Goal: Information Seeking & Learning: Learn about a topic

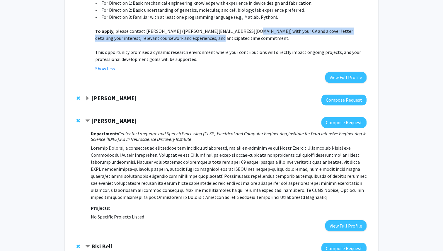
scroll to position [730, 0]
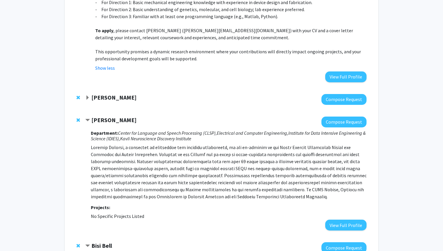
click at [89, 118] on span "Contract Andreas Andreou Bookmark" at bounding box center [87, 120] width 5 height 5
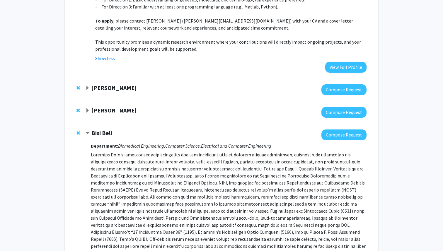
scroll to position [744, 0]
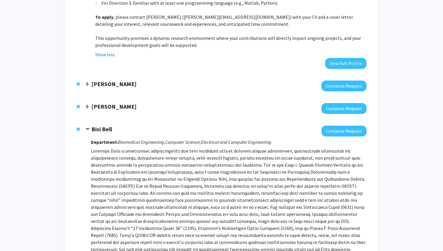
click at [88, 127] on span "Contract Bisi Bell Bookmark" at bounding box center [87, 129] width 5 height 5
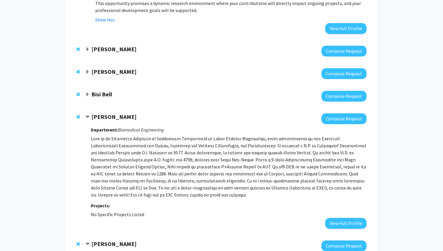
scroll to position [782, 0]
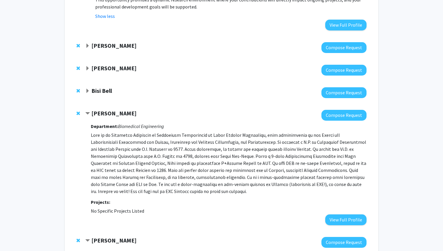
click at [87, 111] on span "Contract Nick Durr Bookmark" at bounding box center [87, 113] width 5 height 5
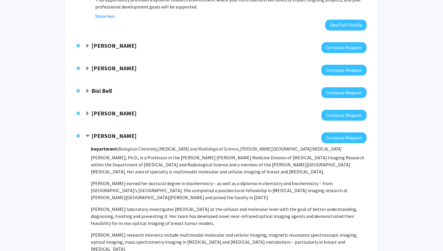
click at [89, 134] on span "Contract Kristine Glunde Bookmark" at bounding box center [87, 136] width 5 height 5
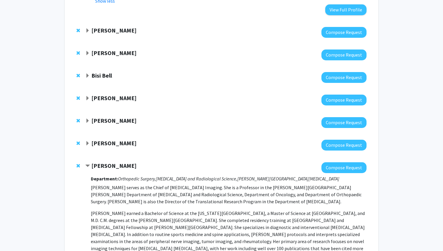
scroll to position [798, 0]
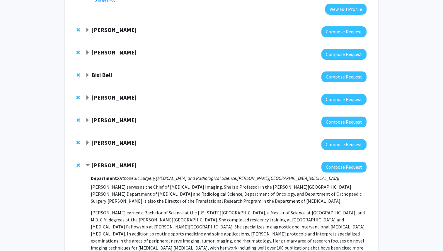
click at [89, 163] on span "Contract Laura Fayad Bookmark" at bounding box center [87, 165] width 5 height 5
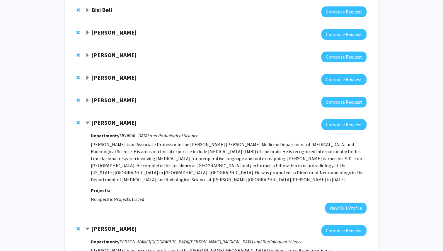
scroll to position [869, 0]
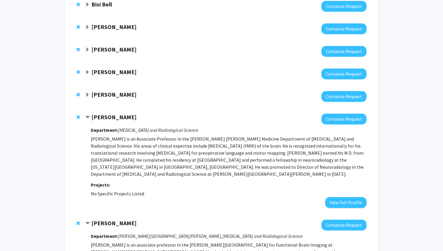
click at [88, 115] on span "Contract Haris Sair Bookmark" at bounding box center [87, 117] width 5 height 5
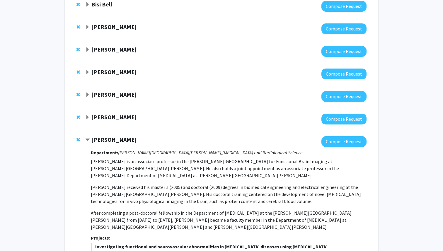
click at [88, 138] on span "Contract Jun Hua Bookmark" at bounding box center [87, 140] width 5 height 5
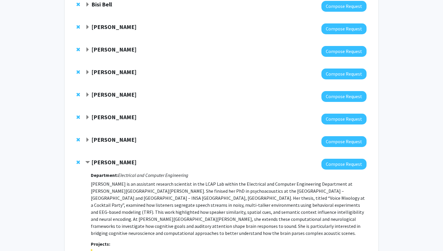
scroll to position [856, 0]
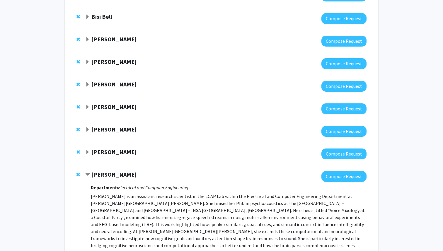
click at [90, 171] on div "Moira-Phoebe Huet" at bounding box center [148, 174] width 127 height 7
click at [89, 173] on span "Contract Moira-Phoebe Huet Bookmark" at bounding box center [87, 175] width 5 height 5
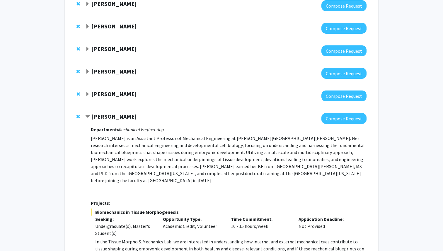
scroll to position [321, 0]
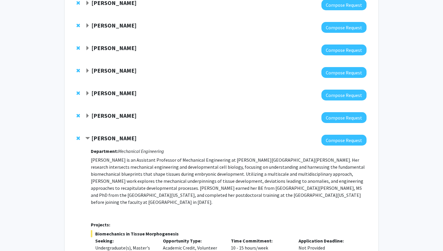
click at [88, 136] on span "Contract Shinuo Weng Bookmark" at bounding box center [87, 138] width 5 height 5
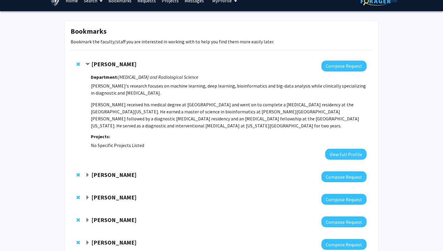
scroll to position [0, 0]
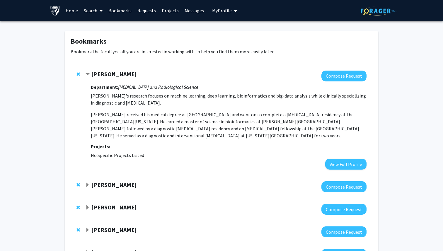
click at [87, 75] on span "Contract Harrison Bai Bookmark" at bounding box center [87, 74] width 5 height 5
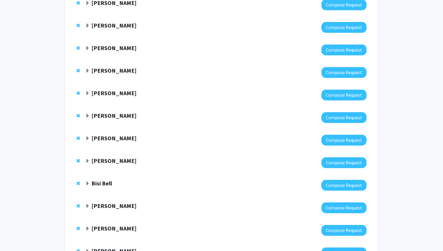
scroll to position [259, 0]
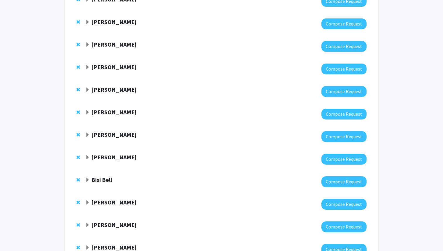
click at [87, 155] on span "Expand Andreas Andreou Bookmark" at bounding box center [87, 157] width 5 height 5
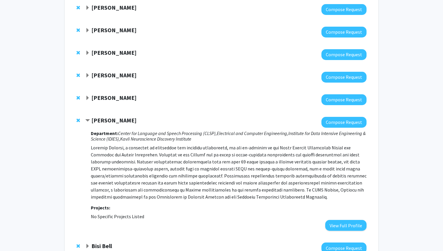
scroll to position [303, 0]
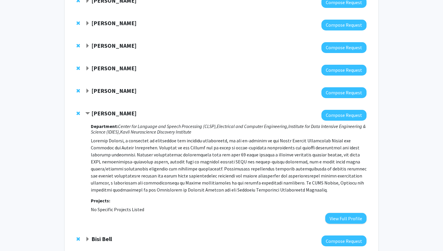
click at [87, 111] on span "Contract Andreas Andreou Bookmark" at bounding box center [87, 113] width 5 height 5
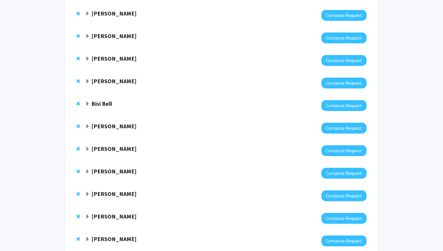
scroll to position [345, 0]
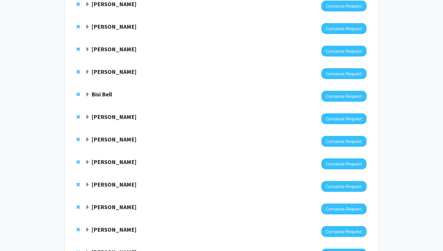
click at [88, 160] on span "Expand Andreia Faria Bookmark" at bounding box center [87, 162] width 5 height 5
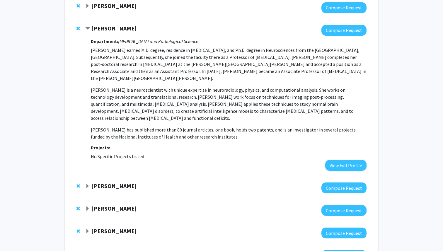
scroll to position [479, 0]
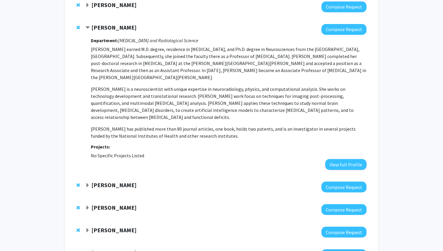
click at [89, 26] on span "Contract Andreia Faria Bookmark" at bounding box center [87, 28] width 5 height 5
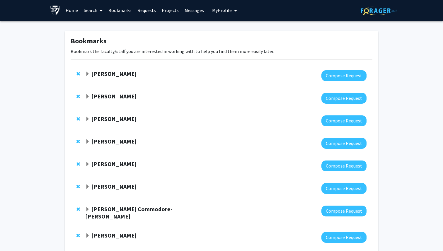
scroll to position [0, 0]
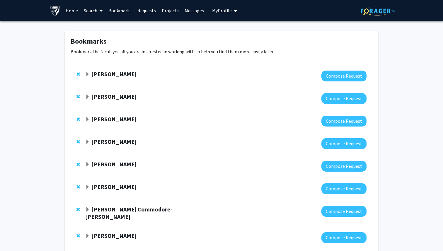
click at [87, 75] on span "Expand Harrison Bai Bookmark" at bounding box center [87, 74] width 5 height 5
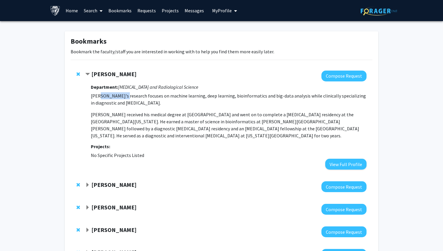
drag, startPoint x: 121, startPoint y: 96, endPoint x: 98, endPoint y: 97, distance: 23.5
click at [98, 97] on p "Dr. Harrison Bai's research focuses on machine learning, deep learning, bioinfo…" at bounding box center [229, 99] width 276 height 14
copy p "Harrison Bai"
click at [86, 74] on span "Contract Harrison Bai Bookmark" at bounding box center [87, 74] width 5 height 5
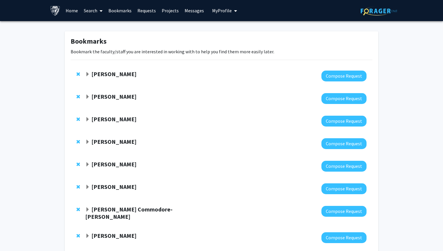
click at [86, 96] on span "Expand Ulrich Mueller Bookmark" at bounding box center [87, 97] width 5 height 5
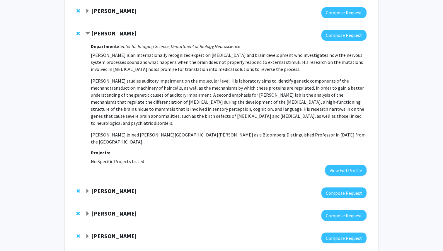
scroll to position [65, 0]
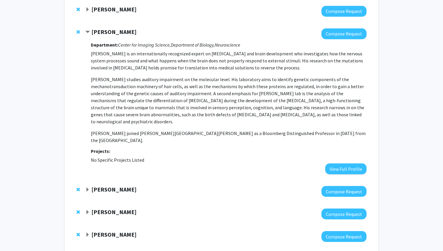
click at [87, 30] on span "Contract Ulrich Mueller Bookmark" at bounding box center [87, 32] width 5 height 5
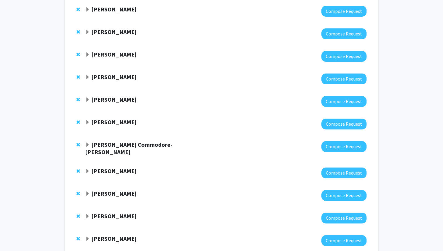
click at [87, 54] on span "Expand Julian Krolik Bookmark" at bounding box center [87, 54] width 5 height 5
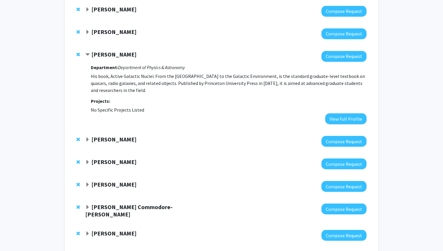
click at [87, 54] on span "Contract Julian Krolik Bookmark" at bounding box center [87, 54] width 5 height 5
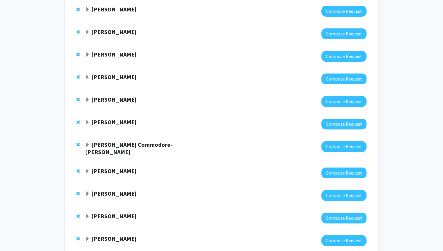
click at [87, 77] on span "Expand Luciana Bianchi Bookmark" at bounding box center [87, 77] width 5 height 5
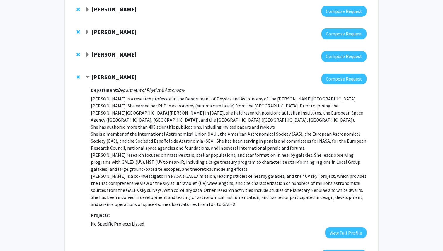
click at [87, 79] on span "Contract Luciana Bianchi Bookmark" at bounding box center [87, 77] width 5 height 5
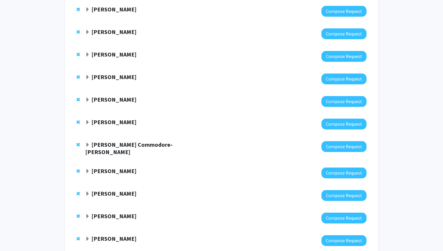
click at [89, 99] on span "Expand Andrei Gritsan Bookmark" at bounding box center [87, 100] width 5 height 5
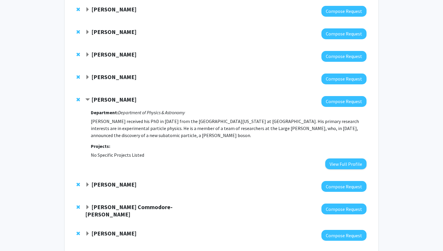
click at [89, 99] on span "Contract Andrei Gritsan Bookmark" at bounding box center [87, 100] width 5 height 5
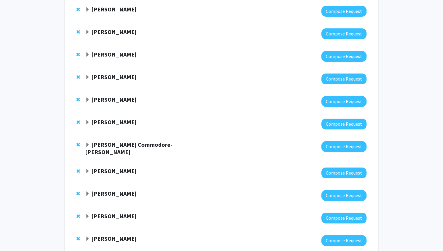
click at [87, 121] on span "Expand Robert Stevens Bookmark" at bounding box center [87, 122] width 5 height 5
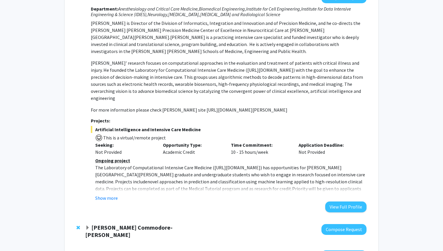
scroll to position [193, 0]
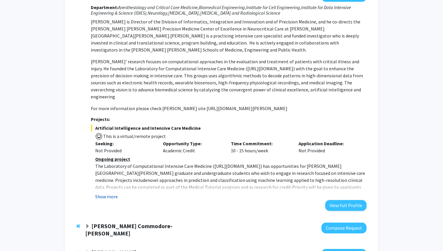
click at [110, 193] on button "Show more" at bounding box center [106, 196] width 23 height 7
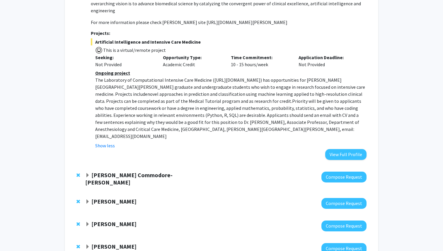
scroll to position [280, 0]
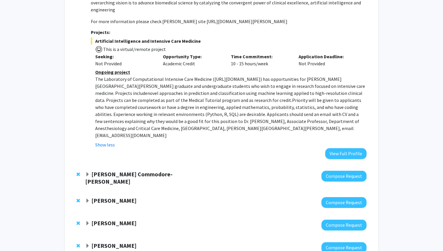
click at [87, 172] on span "Expand Yvonne Commodore-Mensah Bookmark" at bounding box center [87, 174] width 5 height 5
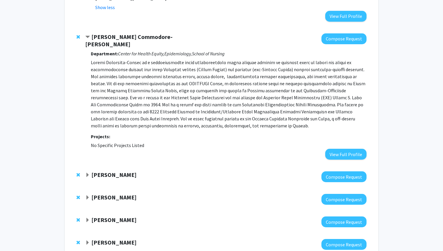
scroll to position [418, 0]
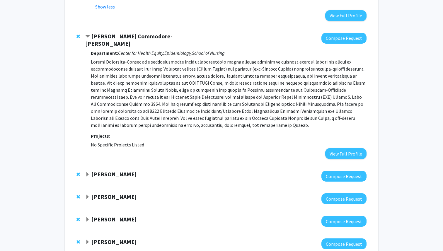
click at [86, 172] on span "Expand John Edison Bookmark" at bounding box center [87, 174] width 5 height 5
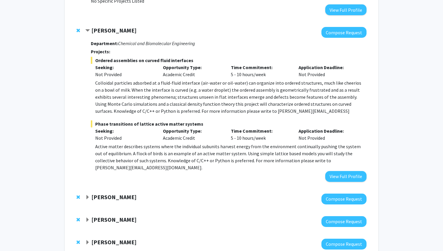
scroll to position [562, 0]
click at [88, 195] on span "Expand Arvind Pathak Bookmark" at bounding box center [87, 197] width 5 height 5
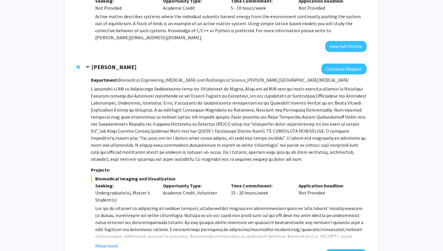
scroll to position [693, 0]
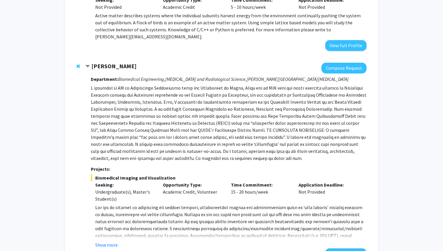
click at [88, 64] on span "Contract Arvind Pathak Bookmark" at bounding box center [87, 66] width 5 height 5
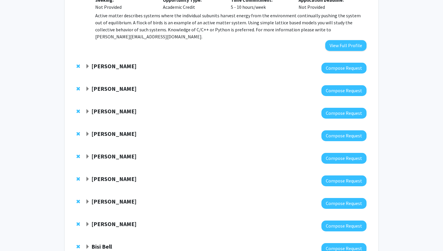
click at [88, 87] on span "Expand Ishan Barman Bookmark" at bounding box center [87, 89] width 5 height 5
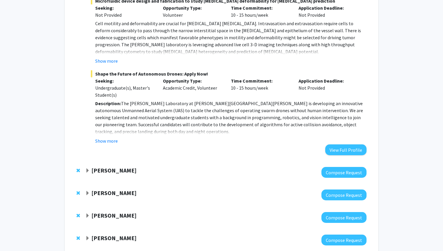
scroll to position [891, 0]
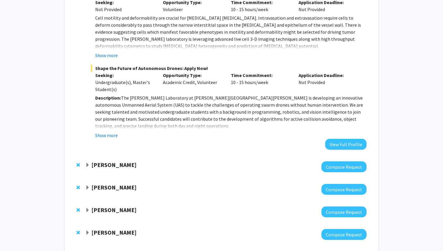
click at [90, 163] on span "Expand Raj Mukherjee Bookmark" at bounding box center [87, 165] width 5 height 5
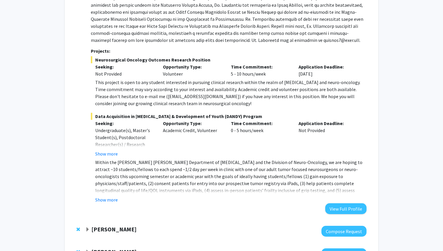
scroll to position [1087, 0]
click at [109, 196] on button "Show more" at bounding box center [106, 199] width 23 height 7
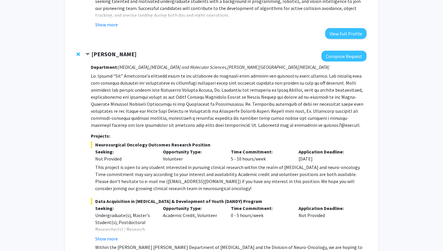
scroll to position [994, 0]
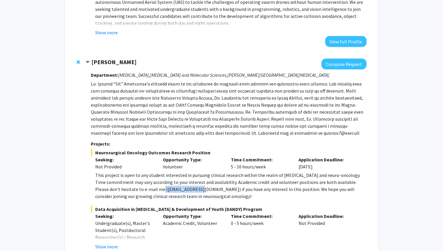
drag, startPoint x: 139, startPoint y: 157, endPoint x: 179, endPoint y: 156, distance: 40.5
click at [179, 172] on div "This project is open to any student interested in pursuing clinical research wi…" at bounding box center [231, 186] width 272 height 28
copy div "dmukher1@jhmi.edu"
click at [127, 80] on p at bounding box center [229, 108] width 276 height 56
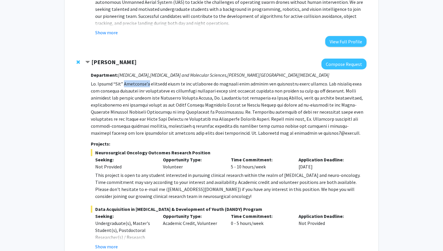
copy p "Mukherjee’s"
drag, startPoint x: 96, startPoint y: 121, endPoint x: 207, endPoint y: 119, distance: 110.3
click at [207, 149] on span "Neurosurgical Oncology Outcomes Research Position" at bounding box center [229, 152] width 276 height 7
copy span "Neurosurgical Oncology Outcomes Research Position"
click at [150, 84] on p at bounding box center [229, 108] width 276 height 56
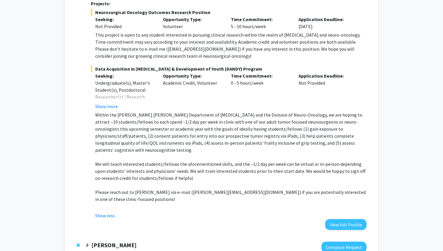
scroll to position [1135, 0]
click at [274, 203] on p at bounding box center [231, 206] width 272 height 7
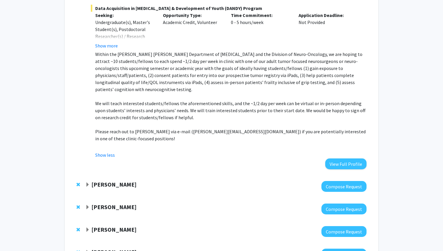
scroll to position [1200, 0]
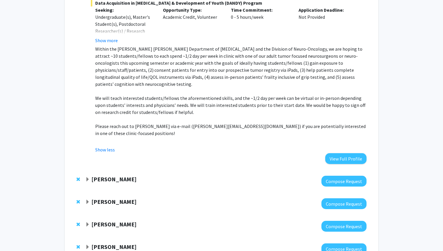
click at [88, 177] on span "Expand Lan Cheng Bookmark" at bounding box center [87, 179] width 5 height 5
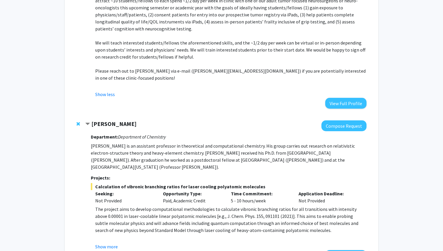
scroll to position [1263, 0]
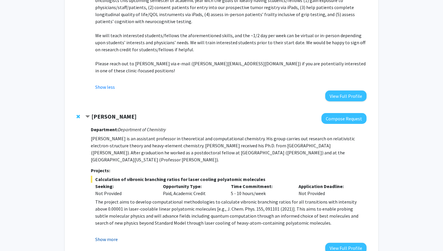
click at [110, 236] on button "Show more" at bounding box center [106, 239] width 23 height 7
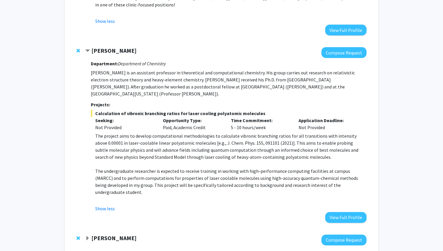
scroll to position [1338, 0]
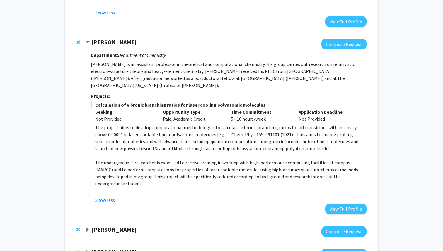
click at [89, 228] on span "Expand Karen Fleming Bookmark" at bounding box center [87, 230] width 5 height 5
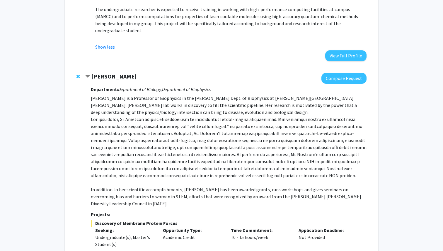
scroll to position [1492, 0]
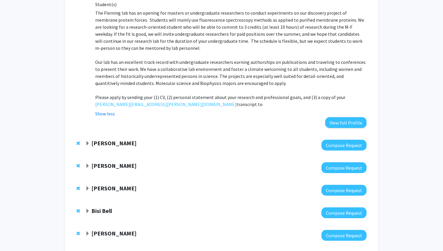
scroll to position [1733, 0]
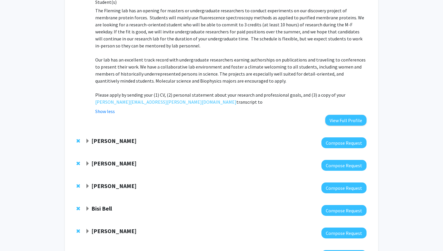
click at [87, 139] on span "Expand Shinuo Weng Bookmark" at bounding box center [87, 141] width 5 height 5
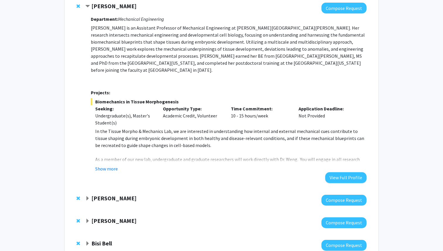
scroll to position [1884, 0]
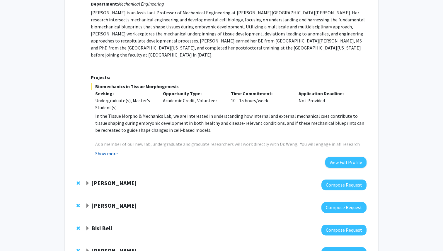
click at [99, 150] on button "Show more" at bounding box center [106, 153] width 23 height 7
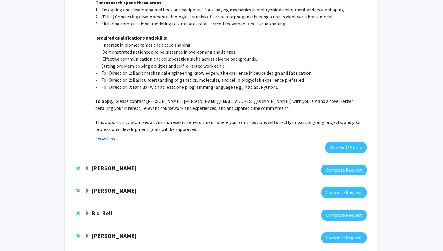
scroll to position [2076, 0]
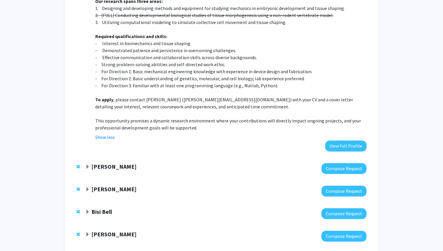
click at [87, 165] on span "Expand Somnath Ghosh Bookmark" at bounding box center [87, 167] width 5 height 5
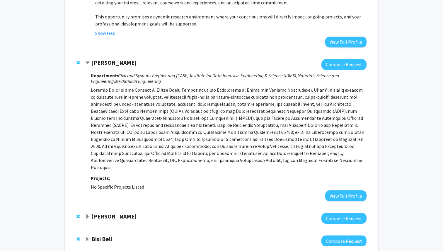
scroll to position [2190, 0]
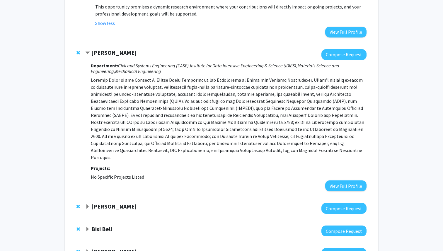
click at [88, 227] on span "Expand Bisi Bell Bookmark" at bounding box center [87, 229] width 5 height 5
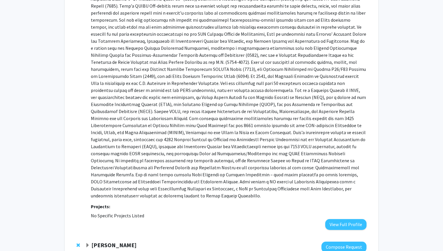
scroll to position [2523, 0]
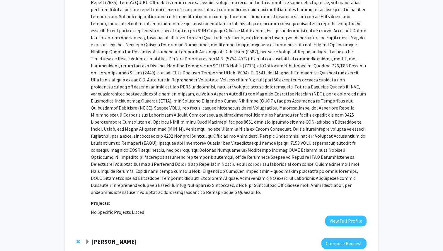
click at [89, 240] on span "Expand Nick Durr Bookmark" at bounding box center [87, 242] width 5 height 5
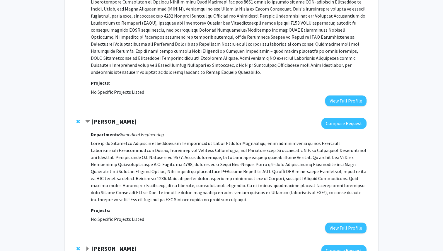
scroll to position [2647, 0]
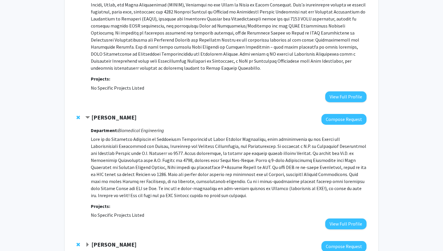
click at [86, 243] on span "Expand Kristine Glunde Bookmark" at bounding box center [87, 245] width 5 height 5
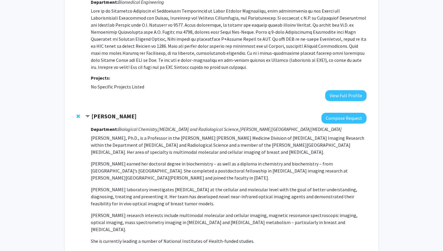
scroll to position [2785, 0]
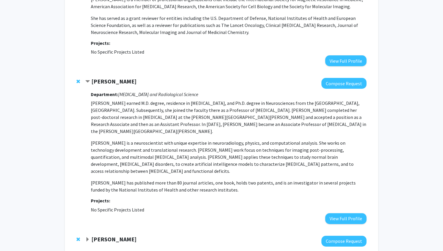
scroll to position [3034, 0]
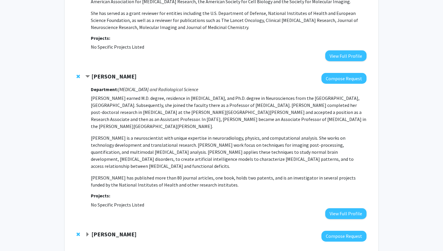
click at [86, 233] on span "Expand Laura Fayad Bookmark" at bounding box center [87, 235] width 5 height 5
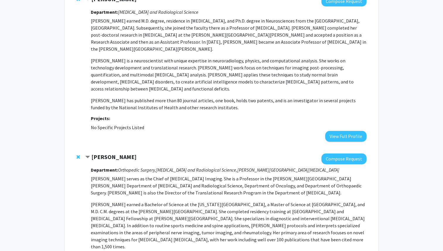
scroll to position [3112, 0]
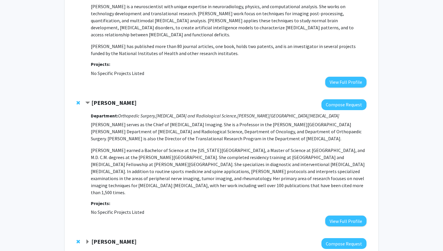
scroll to position [3241, 0]
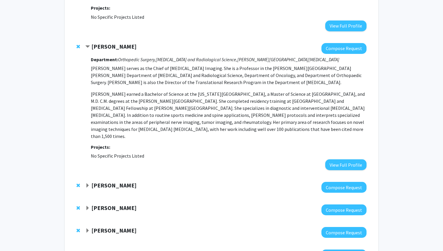
scroll to position [3210, 0]
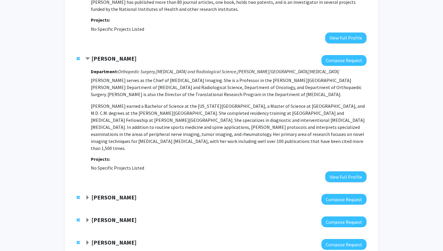
click at [87, 241] on span "Expand Moira-Phoebe Huet Bookmark" at bounding box center [87, 243] width 5 height 5
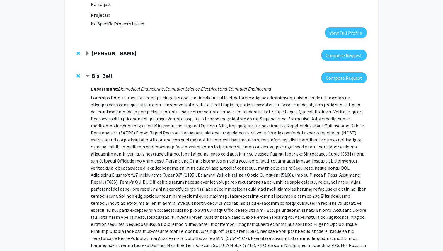
scroll to position [2259, 0]
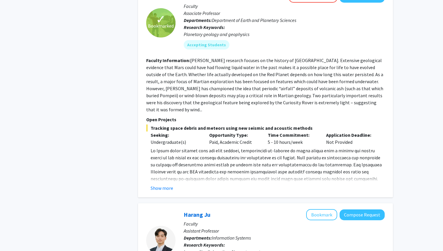
scroll to position [450, 0]
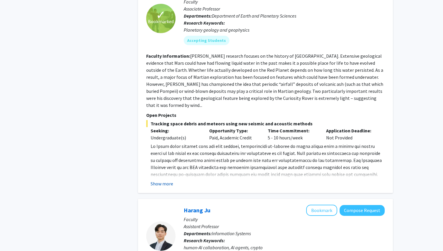
click at [168, 180] on button "Show more" at bounding box center [162, 183] width 23 height 7
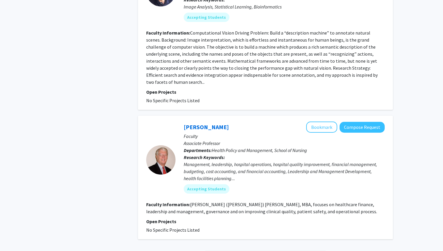
scroll to position [1783, 0]
